Goal: Find specific page/section: Find specific page/section

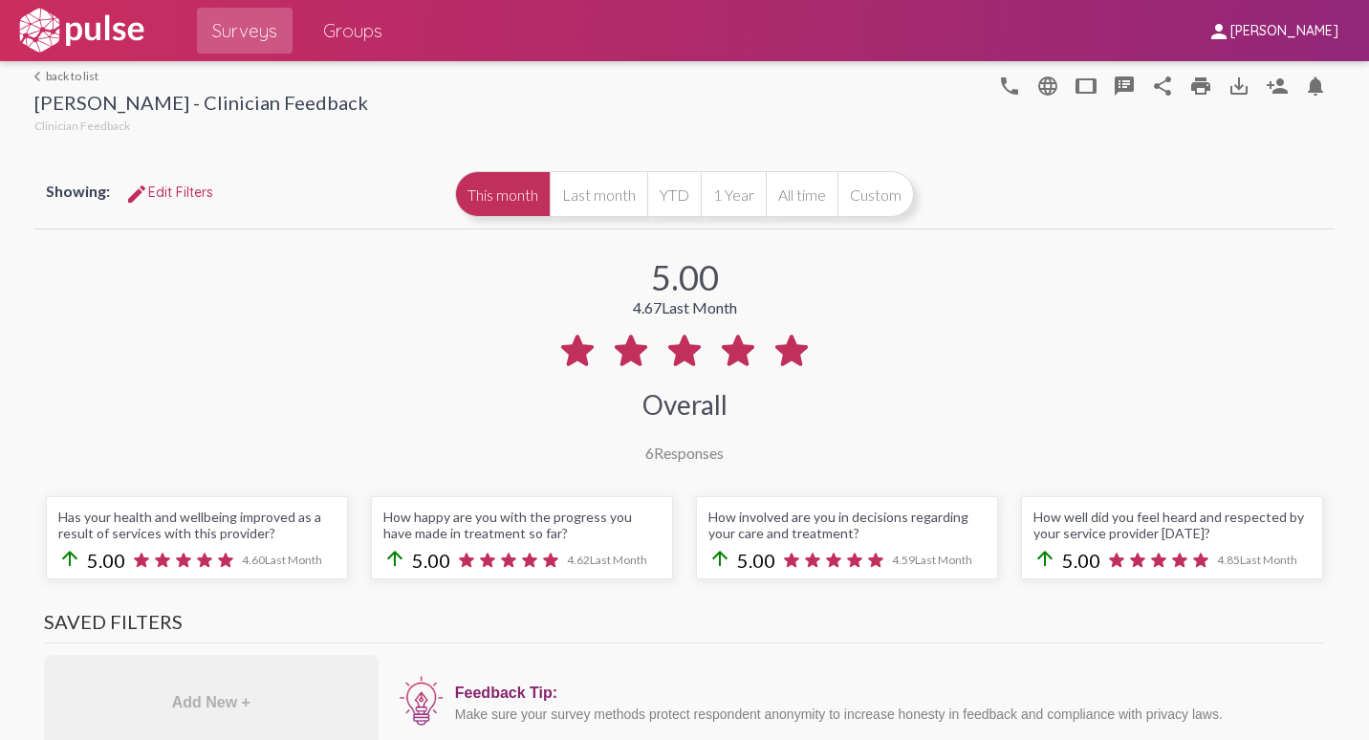
click at [63, 77] on link "arrow_back_ios back to list" at bounding box center [201, 76] width 334 height 14
